Goal: Check status: Check status

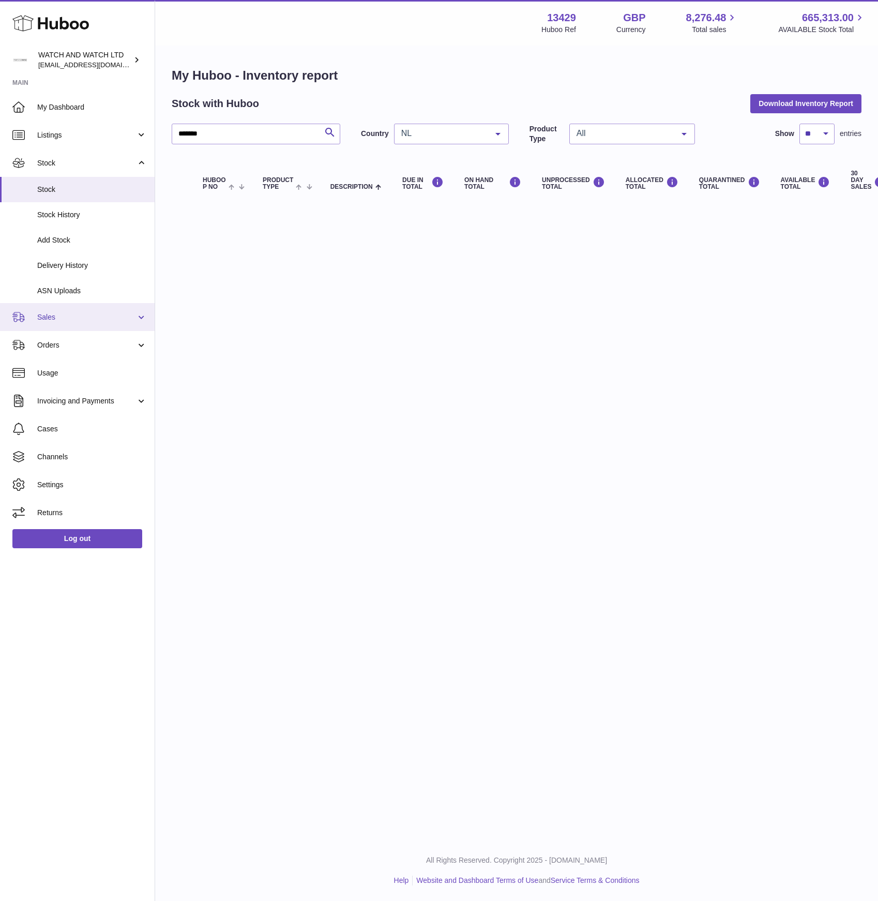
drag, startPoint x: 67, startPoint y: 306, endPoint x: 68, endPoint y: 329, distance: 23.3
click at [67, 306] on link "Sales" at bounding box center [77, 317] width 155 height 28
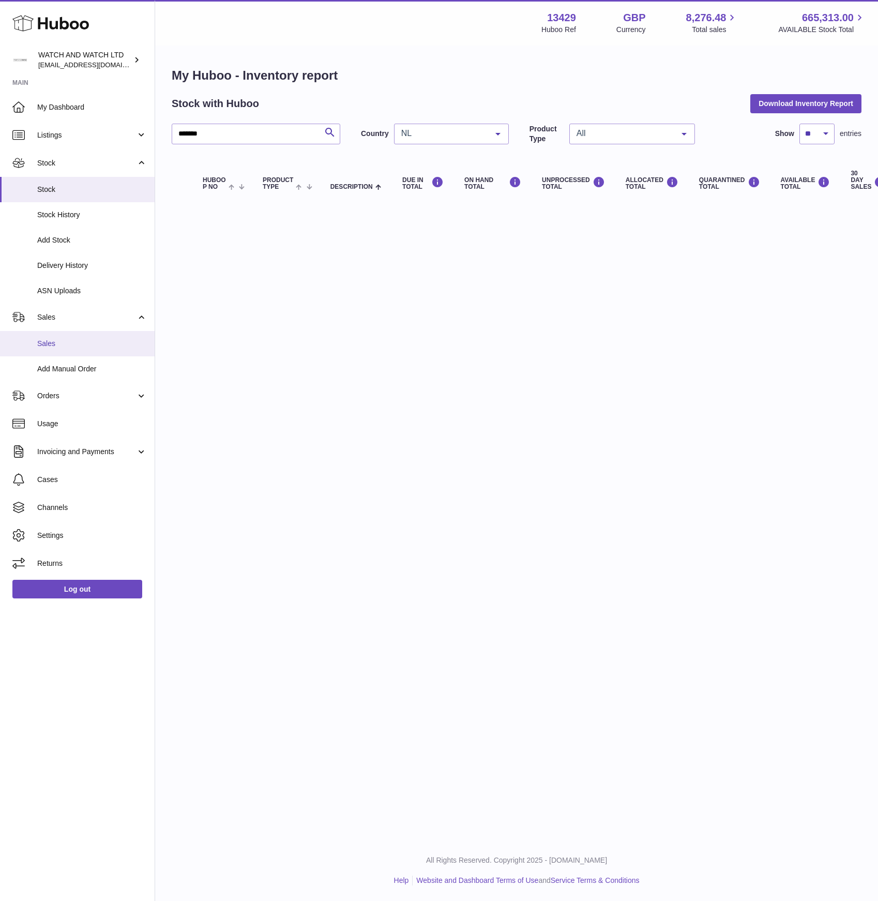
click at [68, 340] on span "Sales" at bounding box center [92, 344] width 110 height 10
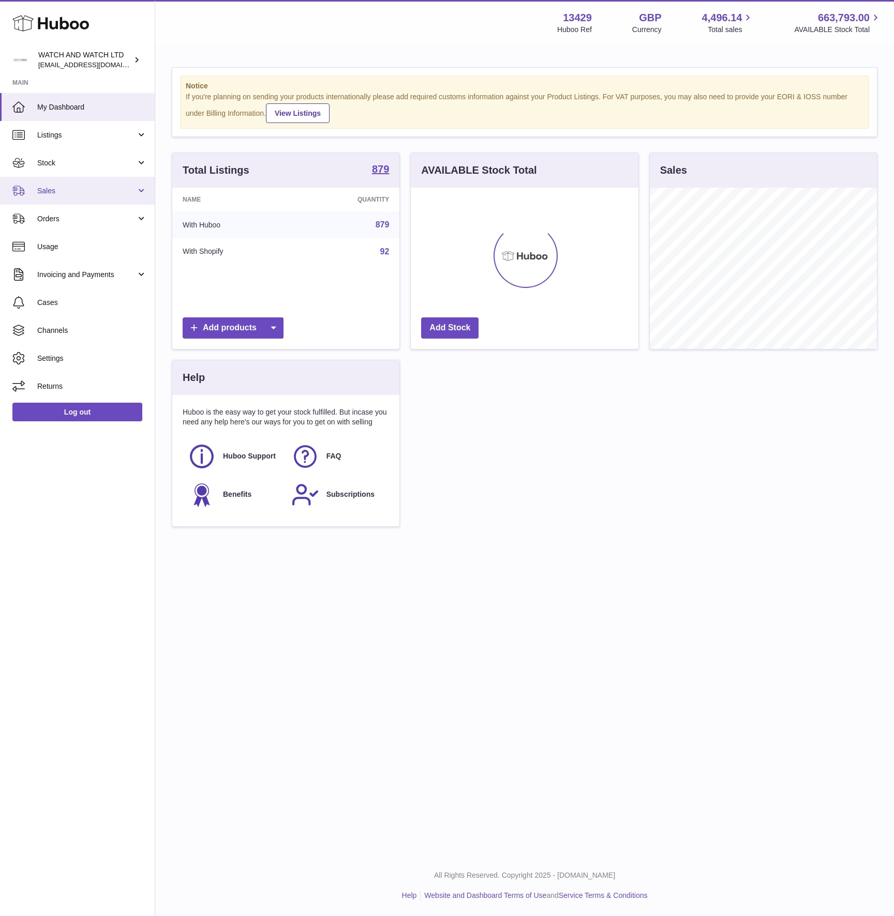
scroll to position [161, 228]
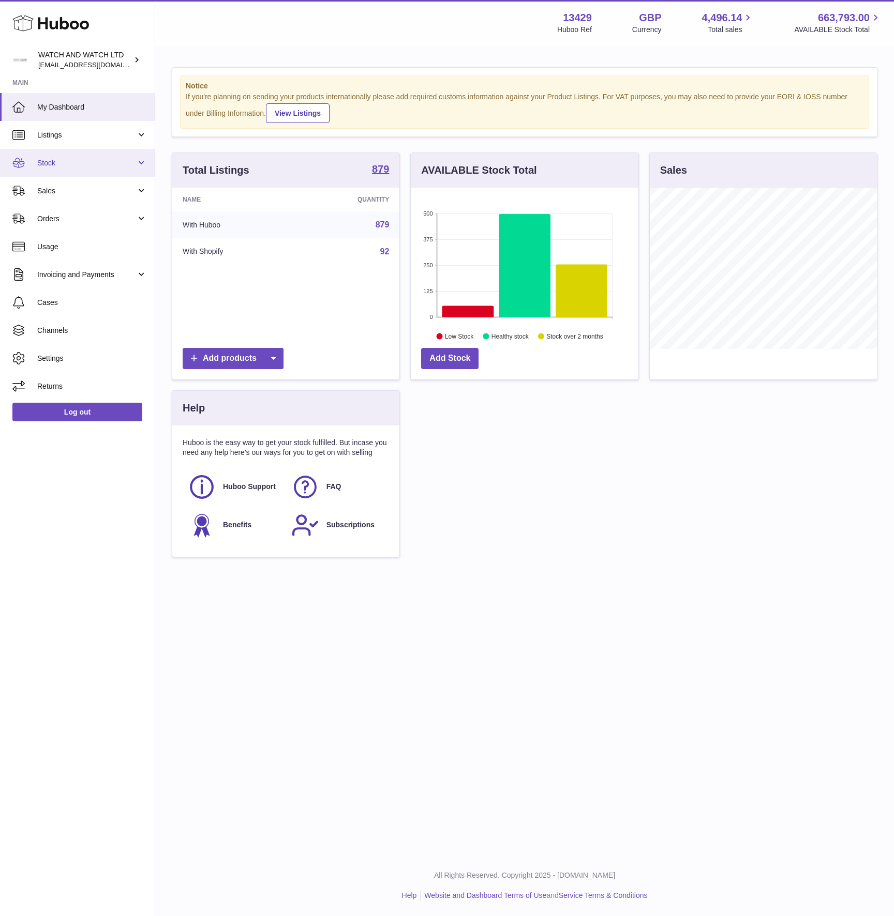
click at [67, 160] on span "Stock" at bounding box center [86, 163] width 99 height 10
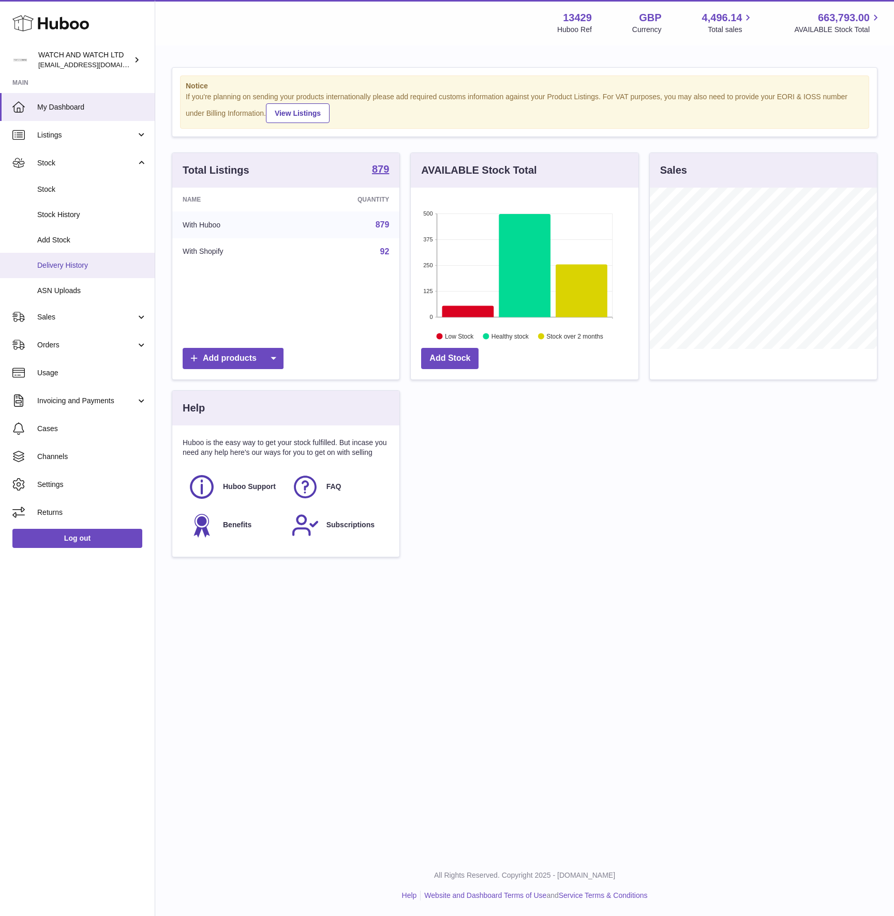
click at [81, 261] on span "Delivery History" at bounding box center [92, 266] width 110 height 10
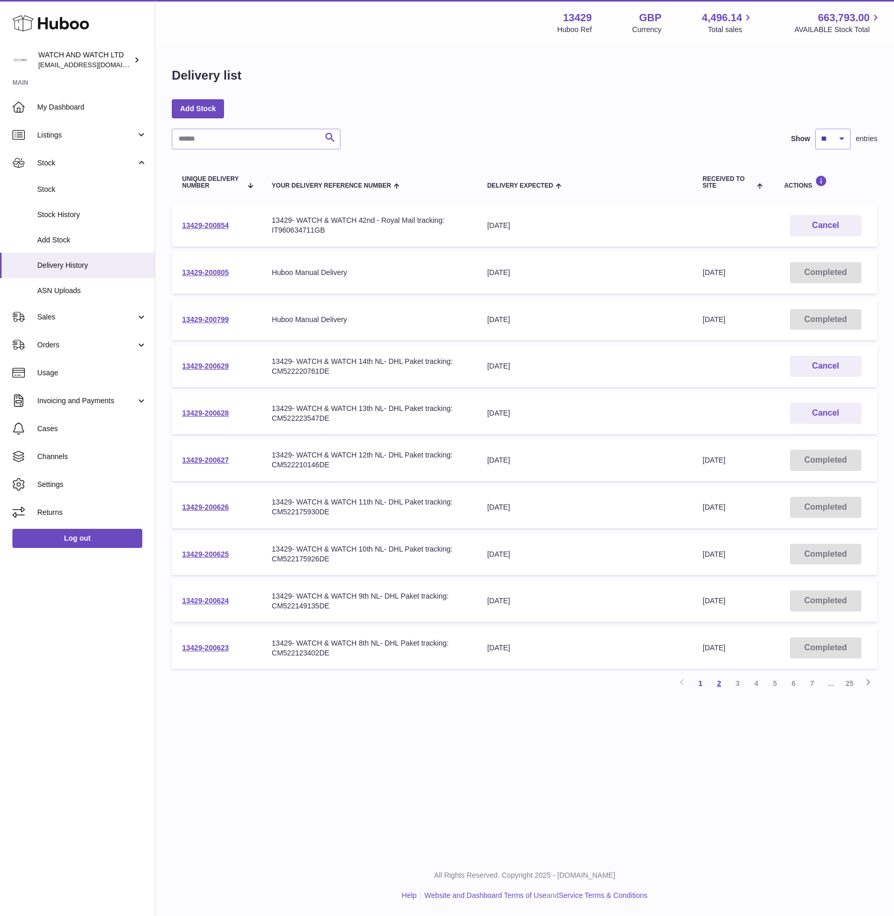
click at [718, 683] on link "2" at bounding box center [719, 683] width 19 height 19
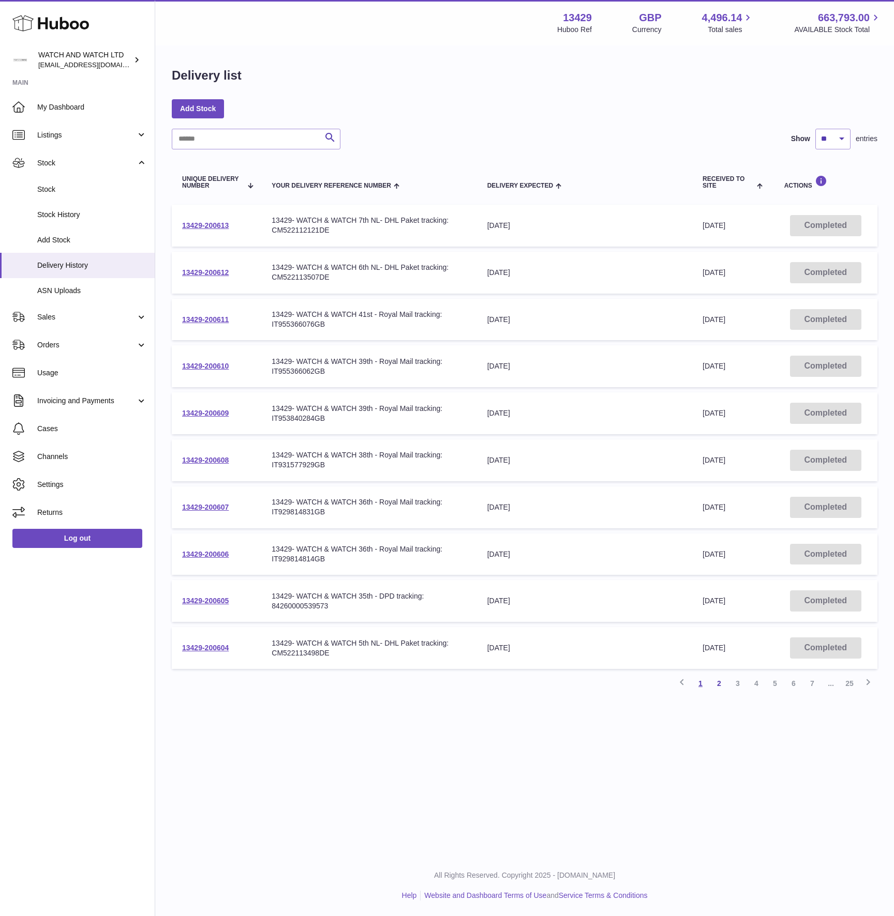
click at [697, 687] on link "1" at bounding box center [700, 683] width 19 height 19
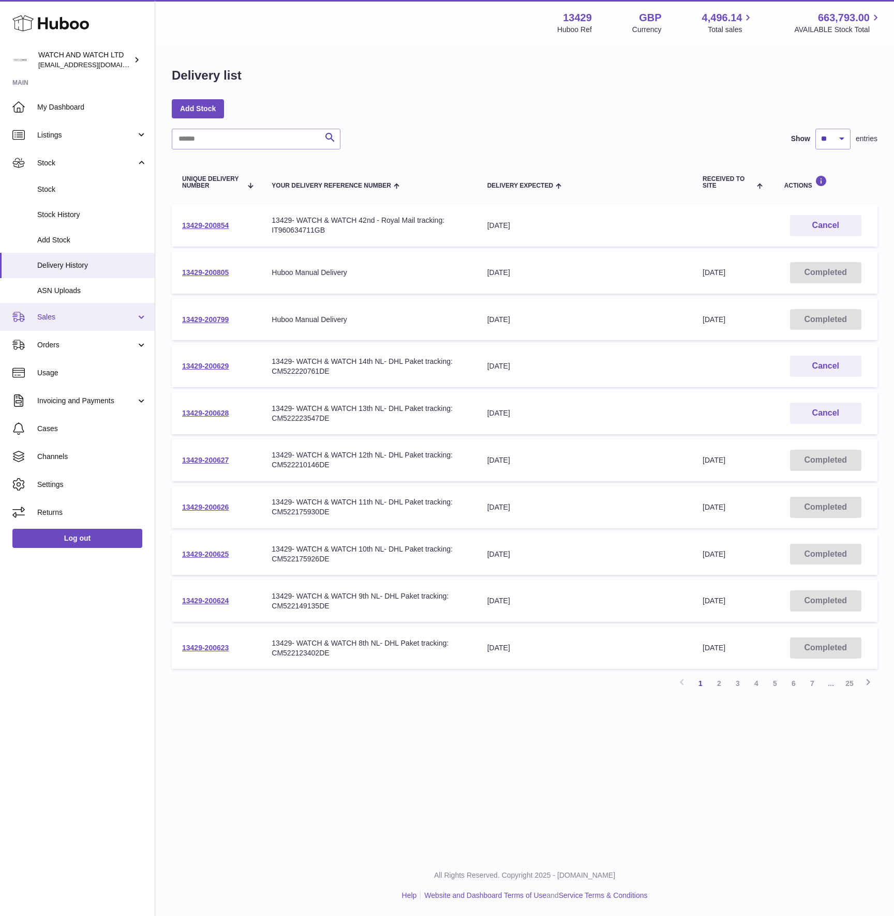
click at [58, 319] on span "Sales" at bounding box center [86, 317] width 99 height 10
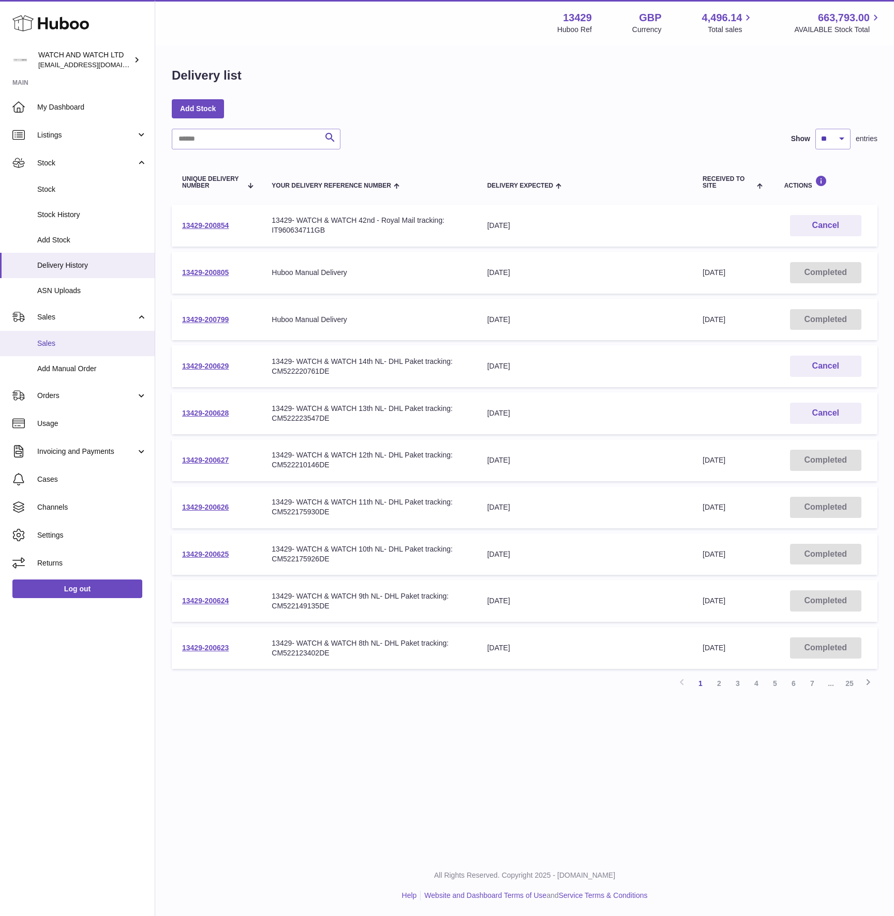
click at [66, 343] on span "Sales" at bounding box center [92, 344] width 110 height 10
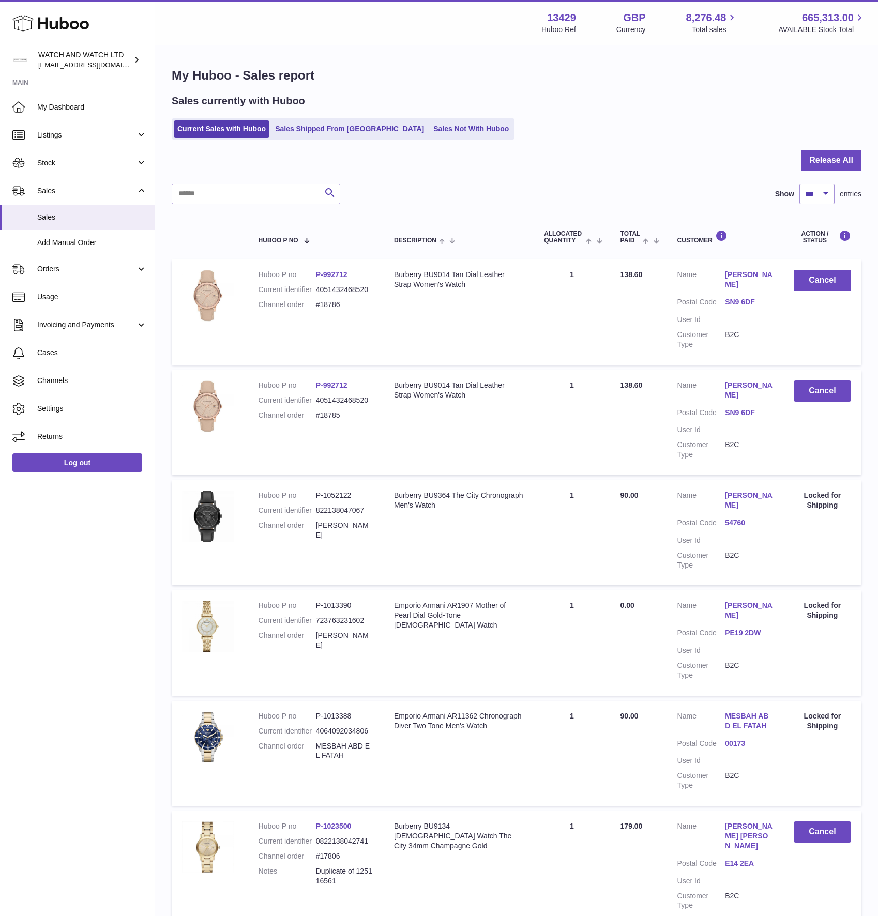
select select "***"
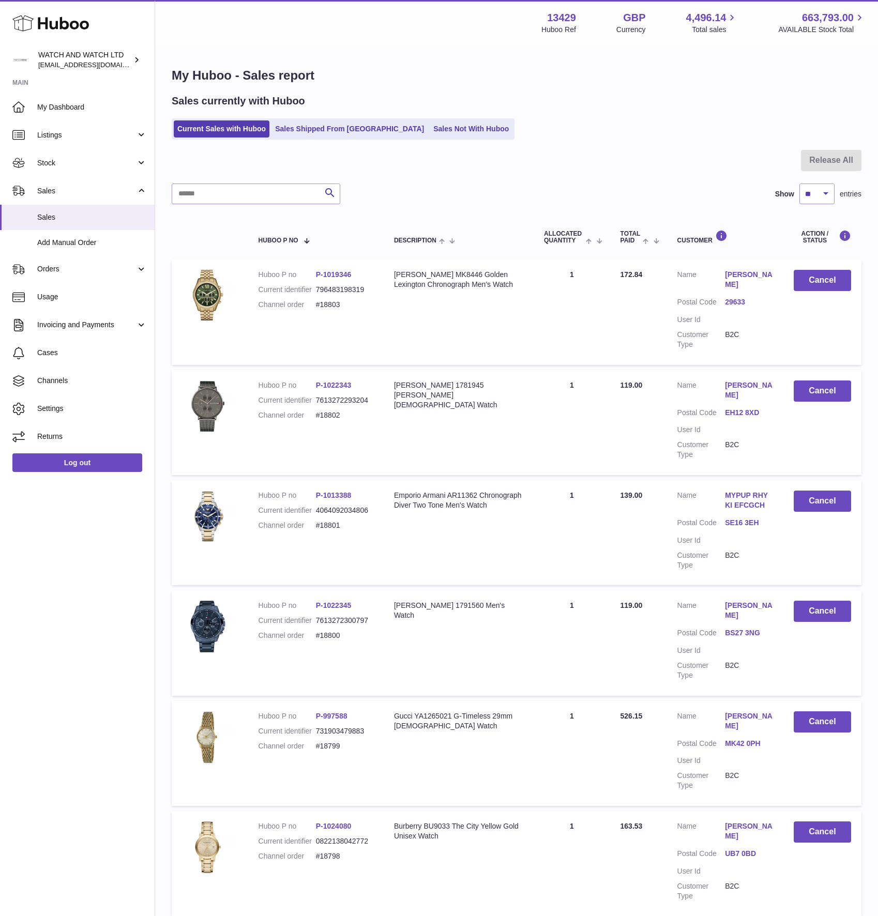
click at [560, 102] on div "Sales currently with Huboo" at bounding box center [517, 101] width 690 height 14
click at [635, 118] on div "Current Sales with Huboo Sales Shipped From [GEOGRAPHIC_DATA] Sales Not With Hu…" at bounding box center [517, 128] width 690 height 21
